Goal: Browse casually

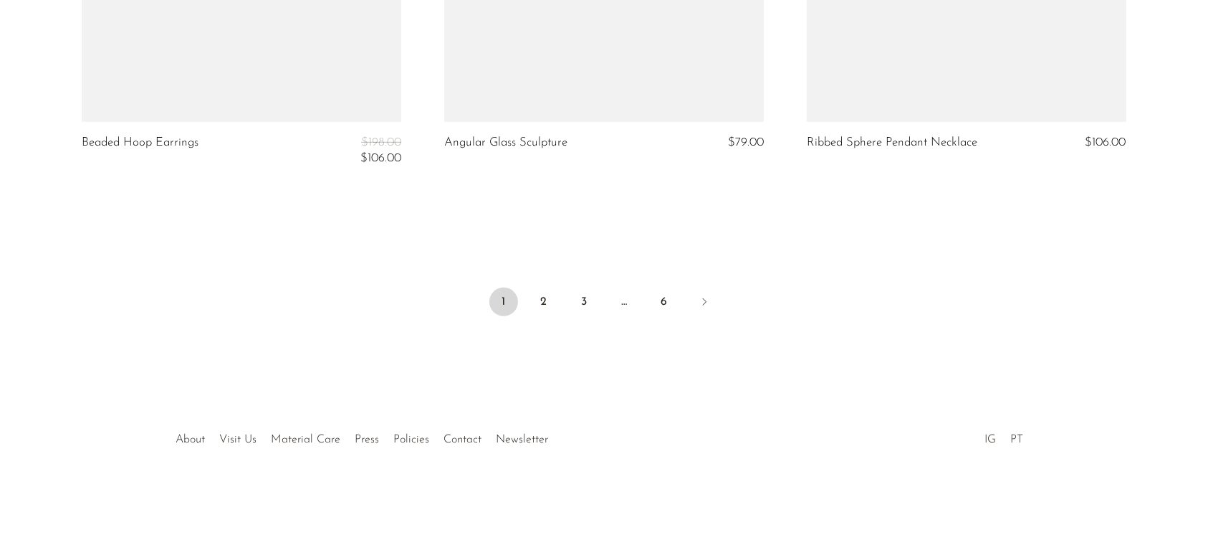
scroll to position [6171, 0]
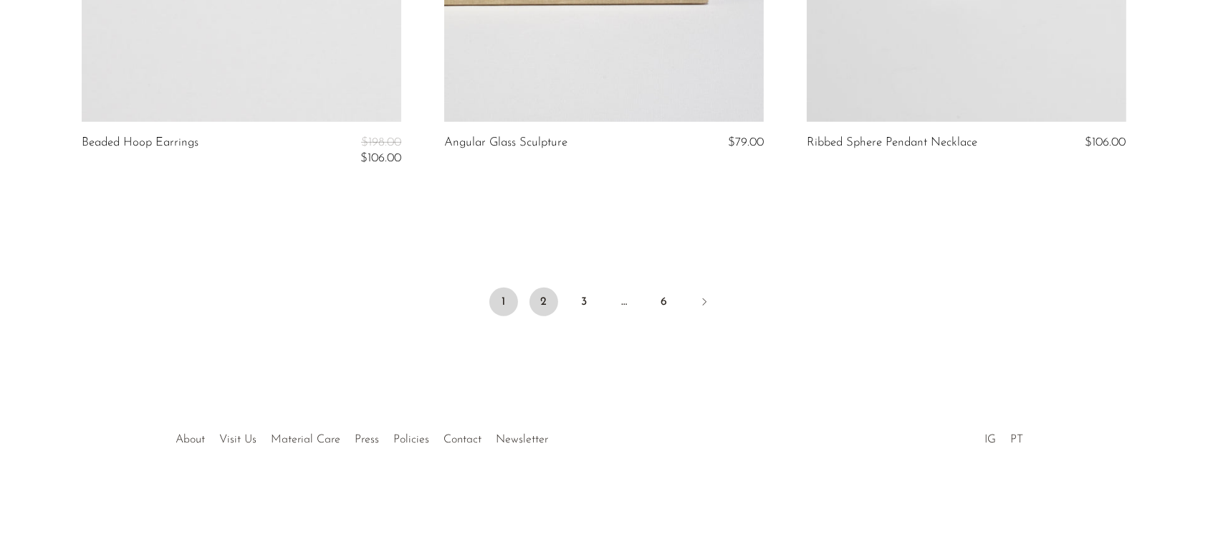
click at [537, 294] on link "2" at bounding box center [543, 301] width 29 height 29
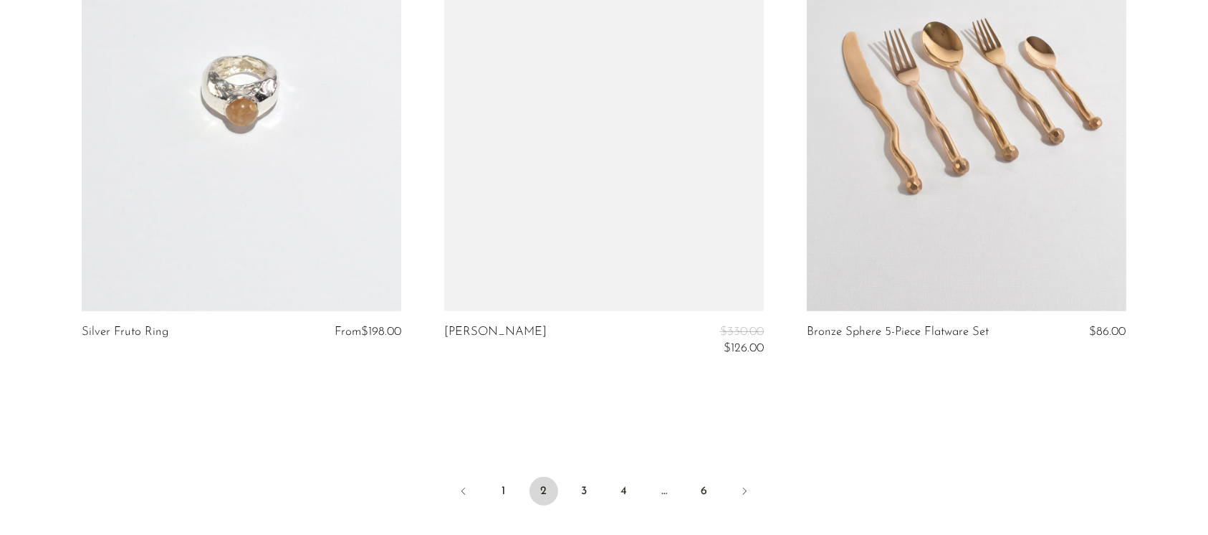
scroll to position [6219, 0]
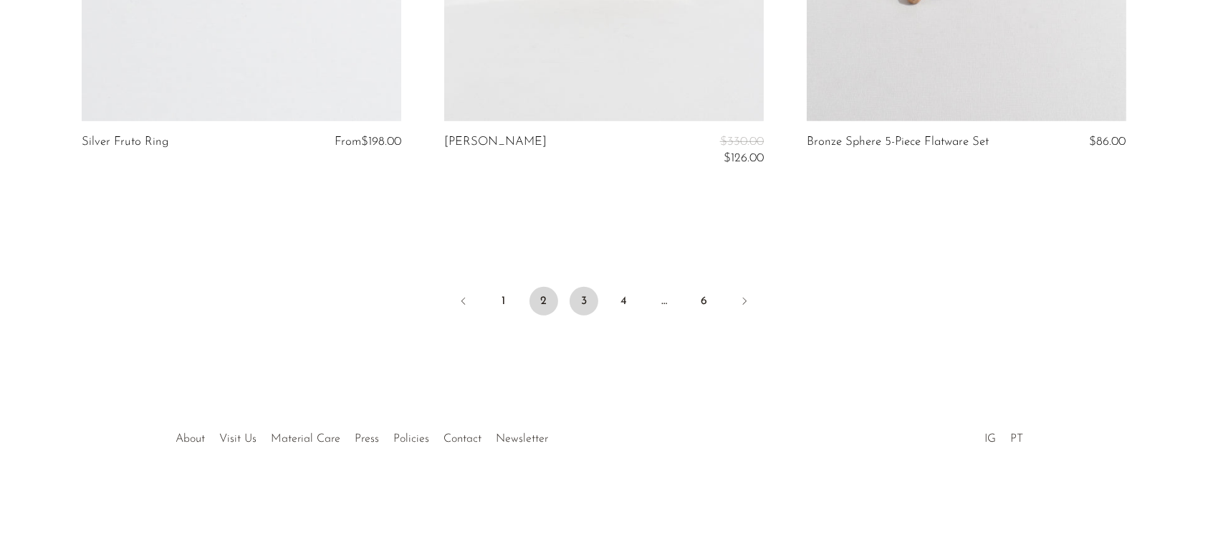
click at [578, 287] on link "3" at bounding box center [584, 301] width 29 height 29
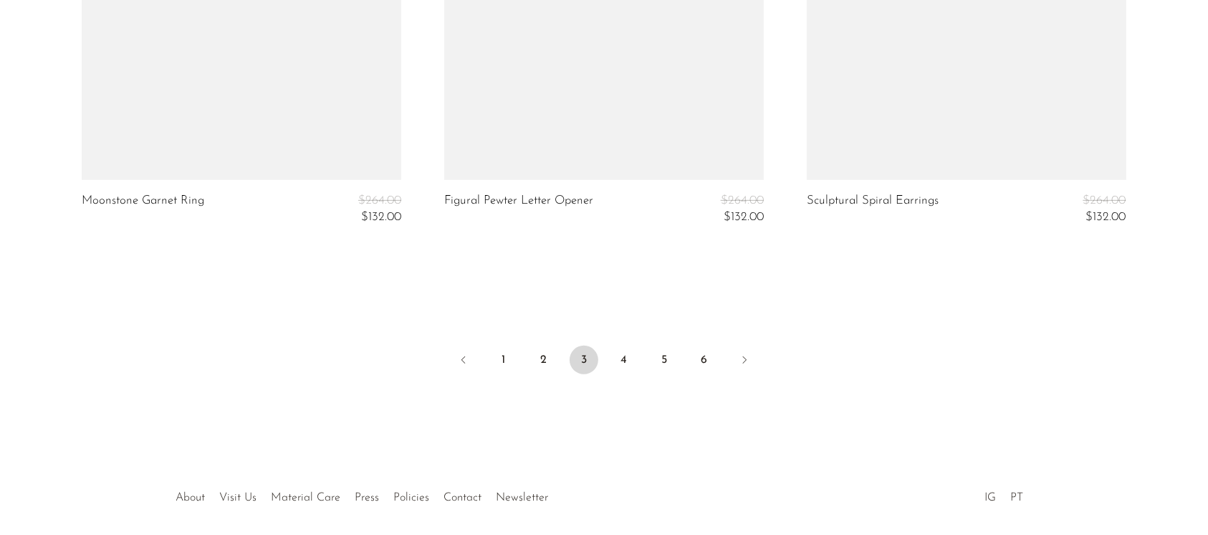
scroll to position [6155, 0]
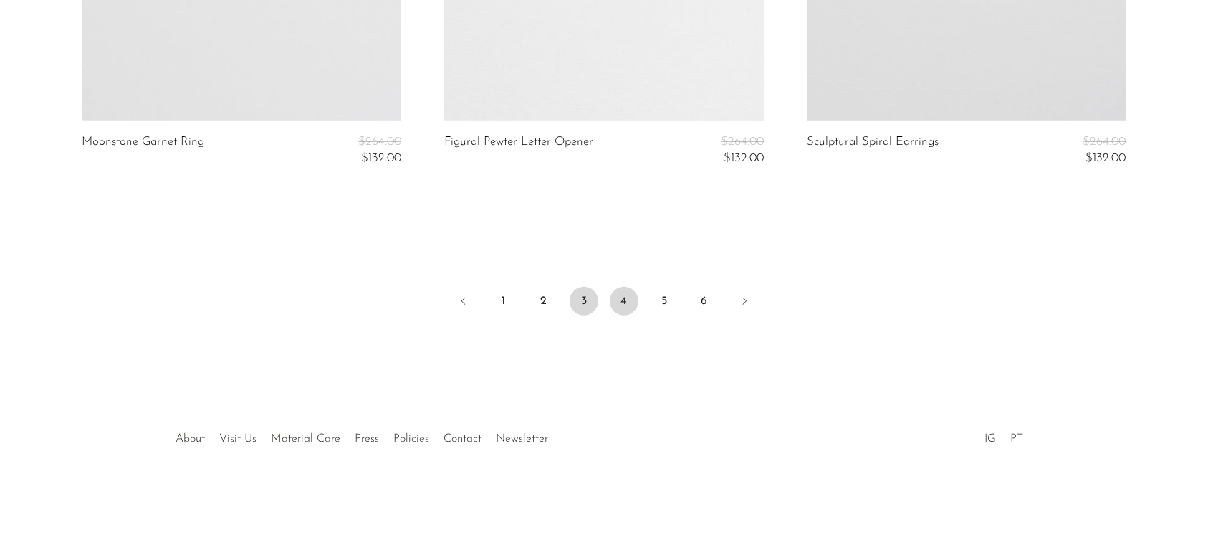
click at [628, 291] on link "4" at bounding box center [624, 301] width 29 height 29
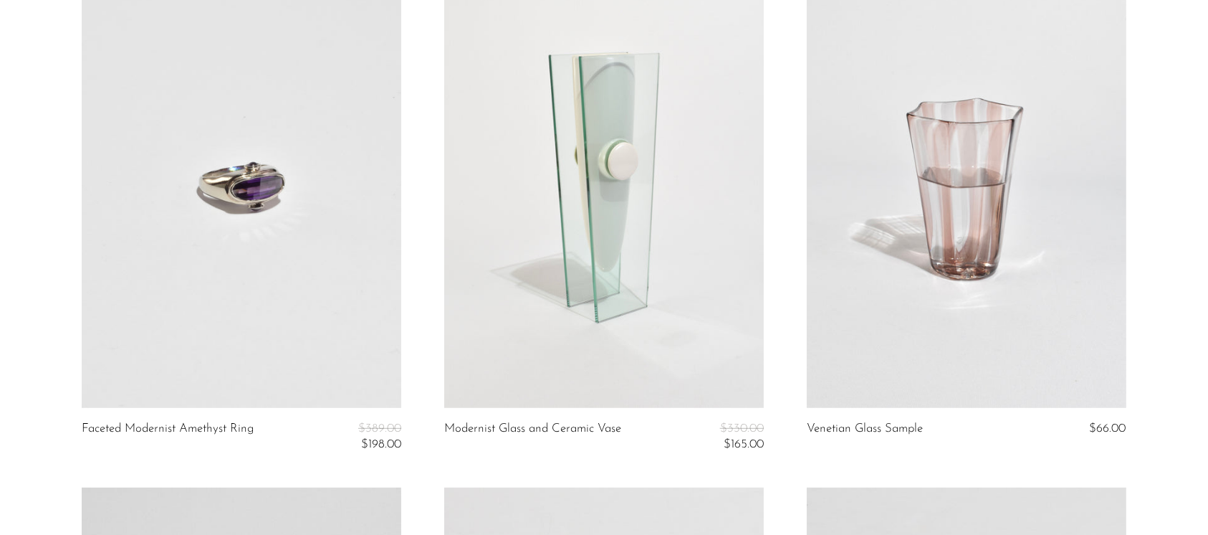
scroll to position [668, 0]
